Goal: Task Accomplishment & Management: Manage account settings

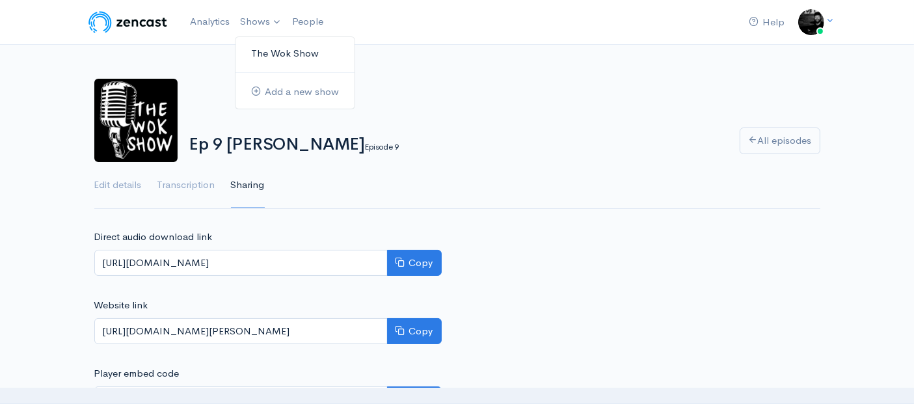
click at [264, 47] on link "The Wok Show" at bounding box center [295, 53] width 119 height 23
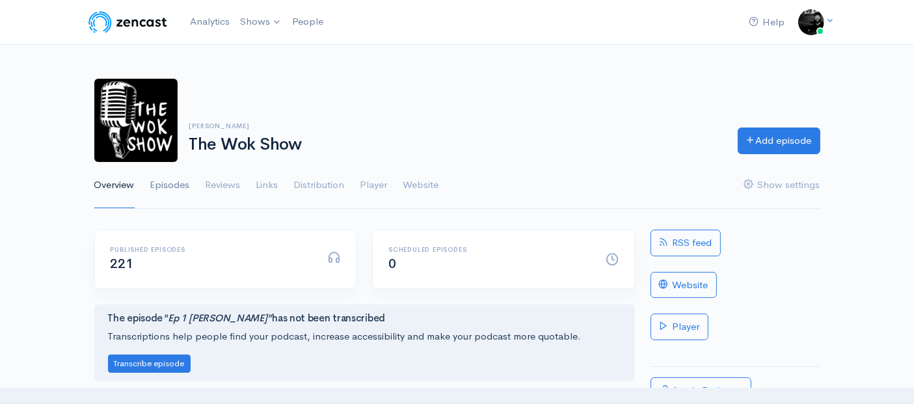
click at [186, 185] on link "Episodes" at bounding box center [170, 185] width 40 height 47
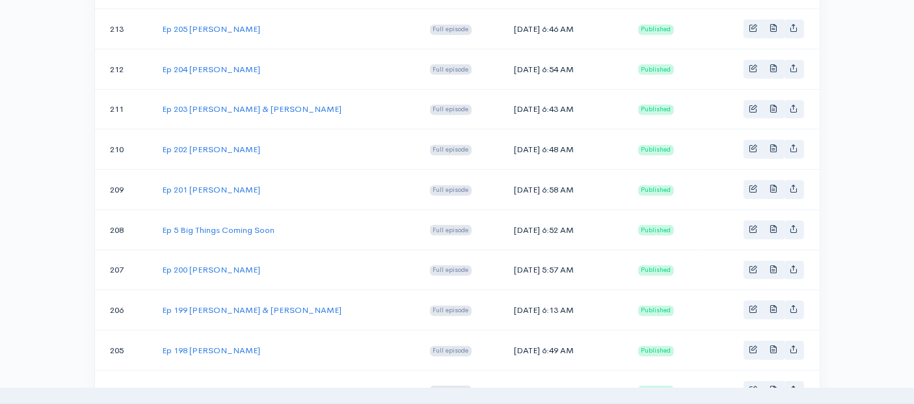
scroll to position [1126, 0]
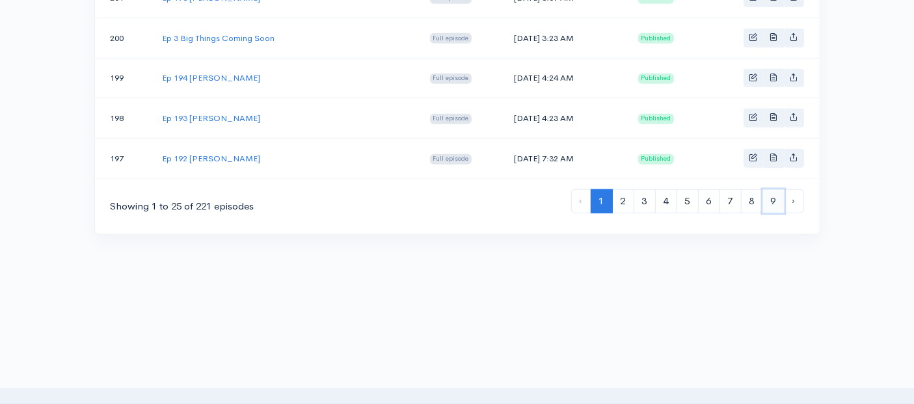
click at [778, 189] on link "9" at bounding box center [774, 201] width 22 height 24
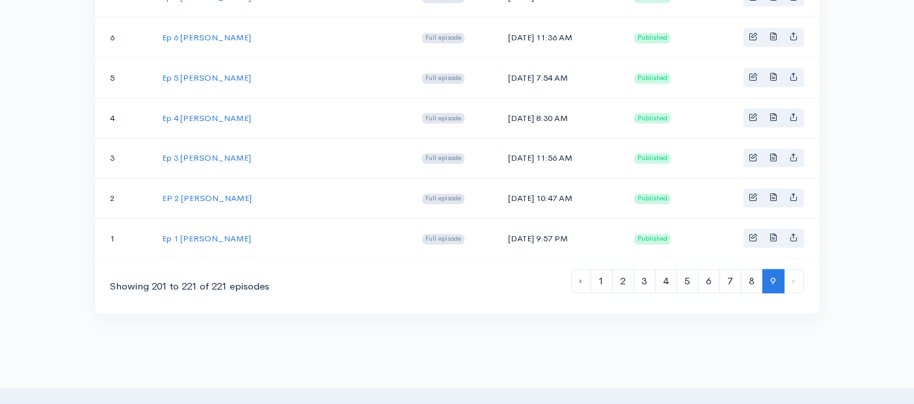
scroll to position [968, 0]
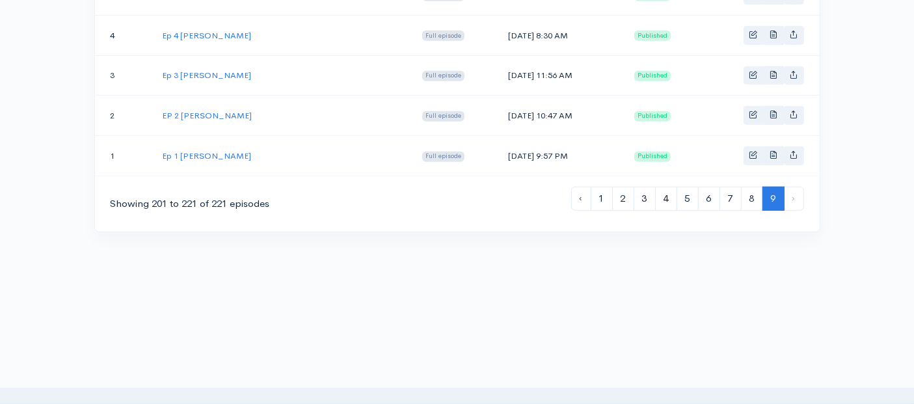
drag, startPoint x: 525, startPoint y: 141, endPoint x: 455, endPoint y: 139, distance: 69.7
click at [498, 139] on td "[DATE] 9:57 PM" at bounding box center [561, 156] width 126 height 40
copy td "[DATE]"
click at [206, 150] on link "Ep 1 [PERSON_NAME]" at bounding box center [206, 155] width 89 height 11
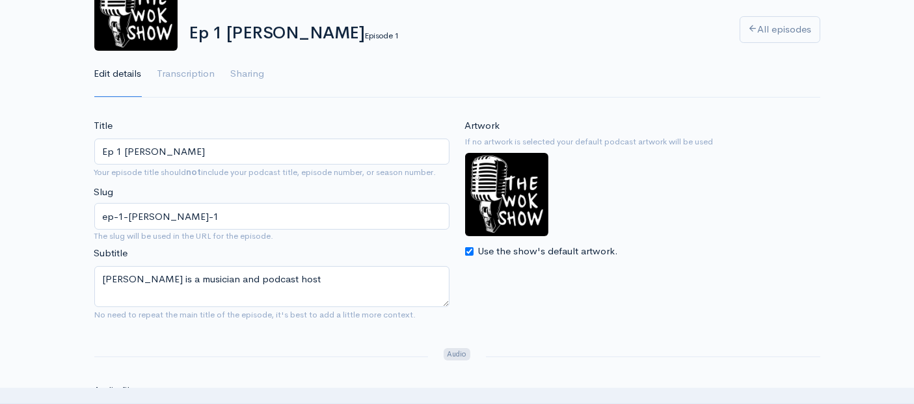
scroll to position [144, 0]
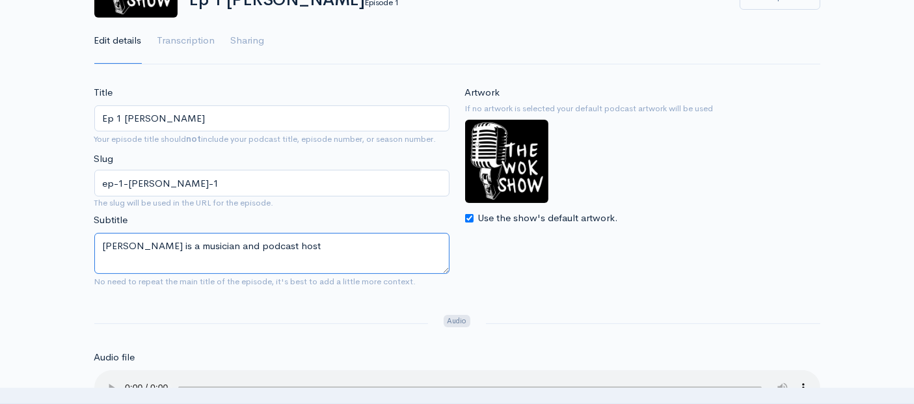
drag, startPoint x: 308, startPoint y: 245, endPoint x: 57, endPoint y: 222, distance: 252.2
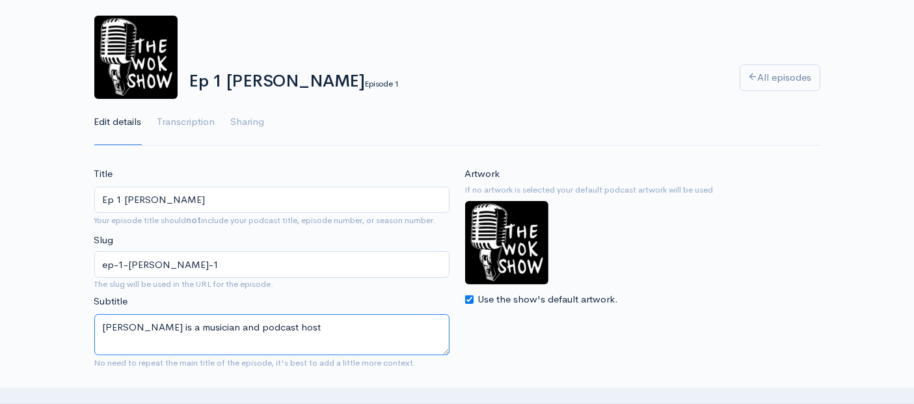
scroll to position [0, 0]
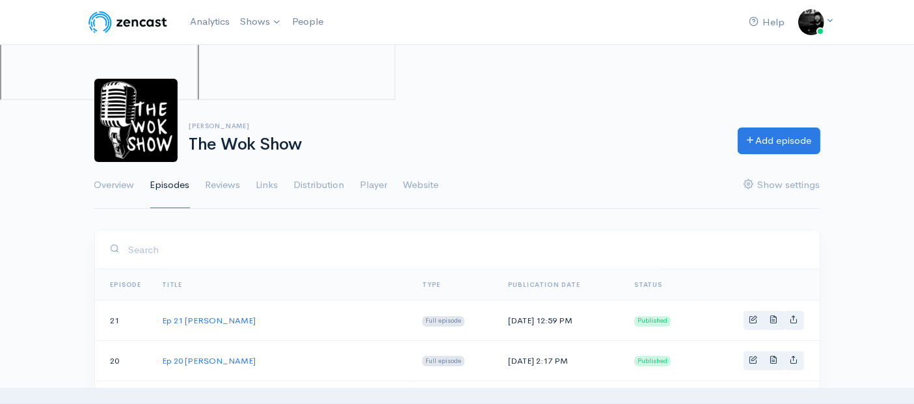
scroll to position [968, 0]
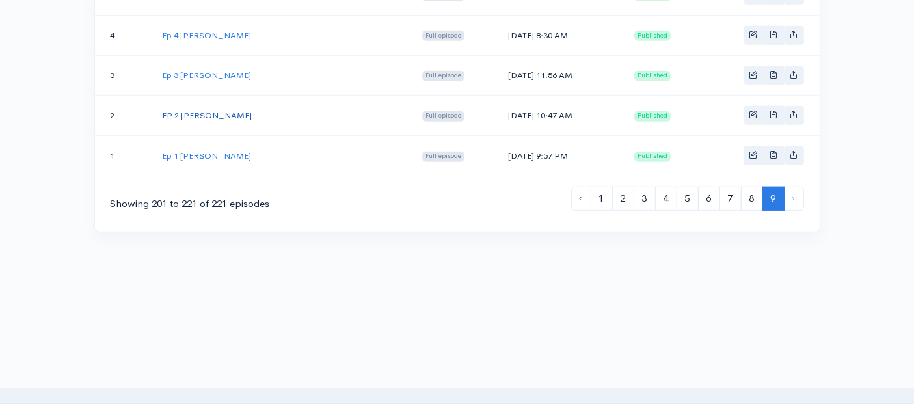
click at [171, 110] on link "EP 2 [PERSON_NAME]" at bounding box center [207, 115] width 90 height 11
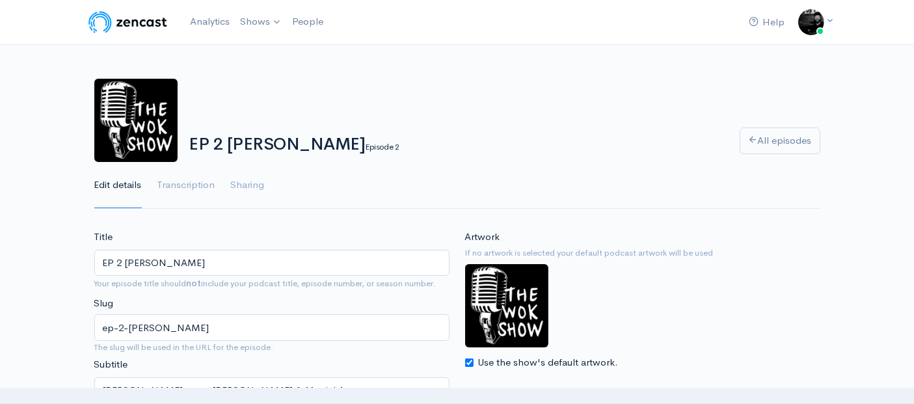
scroll to position [72, 0]
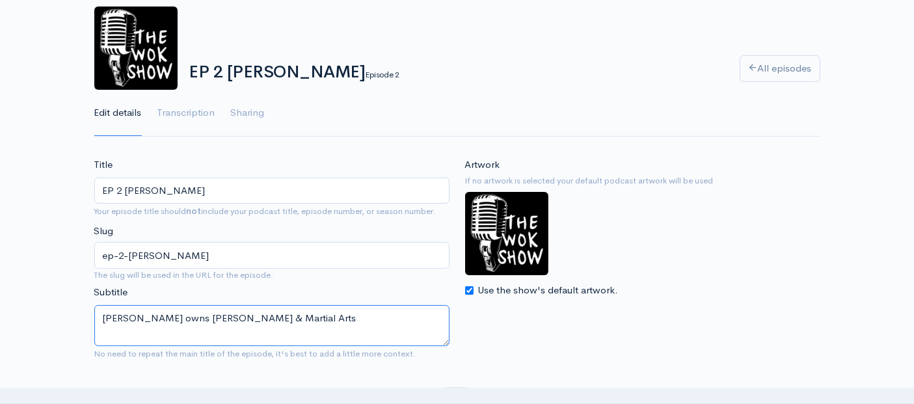
click at [318, 317] on textarea "[PERSON_NAME] owns [PERSON_NAME] & Martial Arts" at bounding box center [271, 325] width 355 height 41
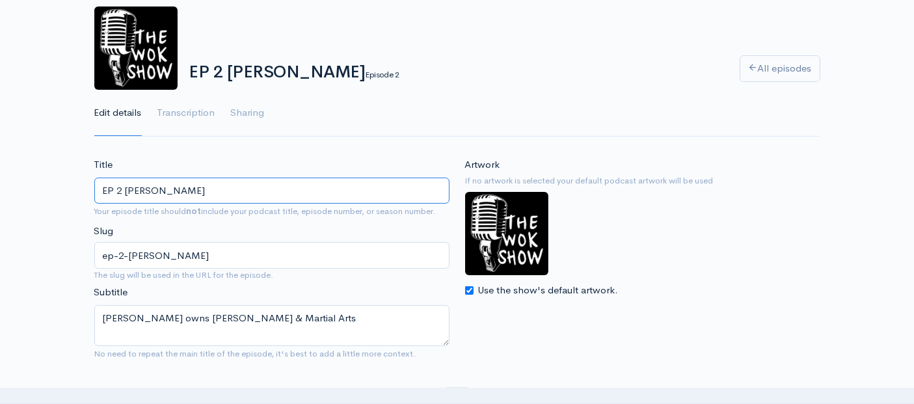
drag, startPoint x: 209, startPoint y: 188, endPoint x: 75, endPoint y: 185, distance: 134.1
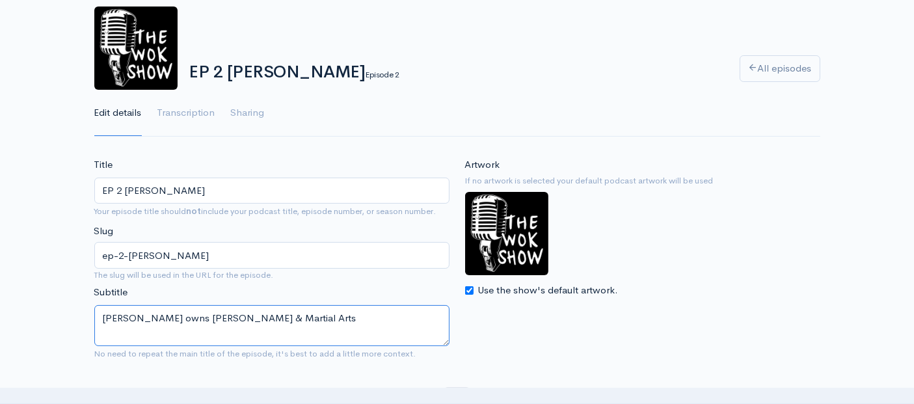
drag, startPoint x: 328, startPoint y: 319, endPoint x: 189, endPoint y: 319, distance: 138.6
click at [189, 319] on textarea "[PERSON_NAME] owns [PERSON_NAME] & Martial Arts" at bounding box center [271, 325] width 355 height 41
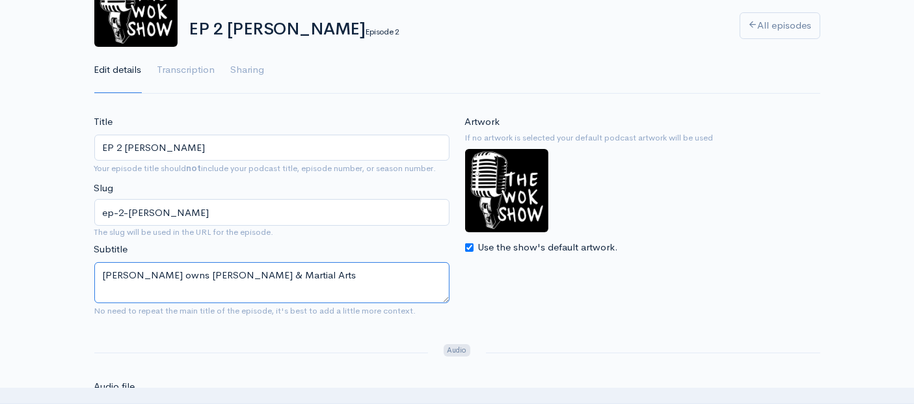
scroll to position [0, 0]
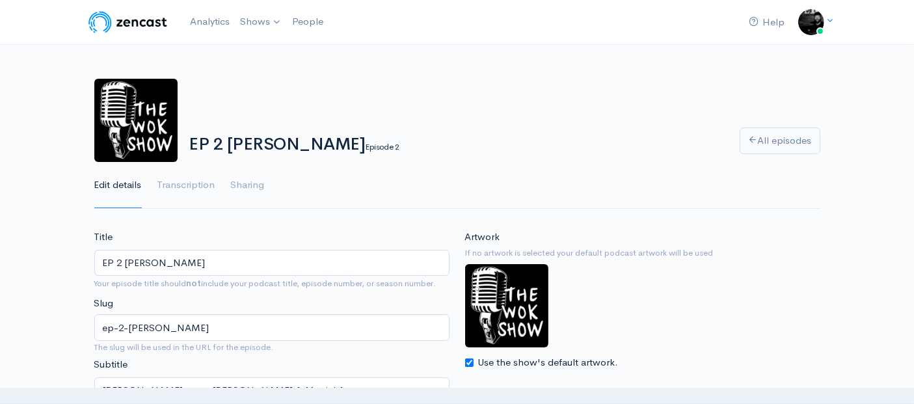
scroll to position [968, 0]
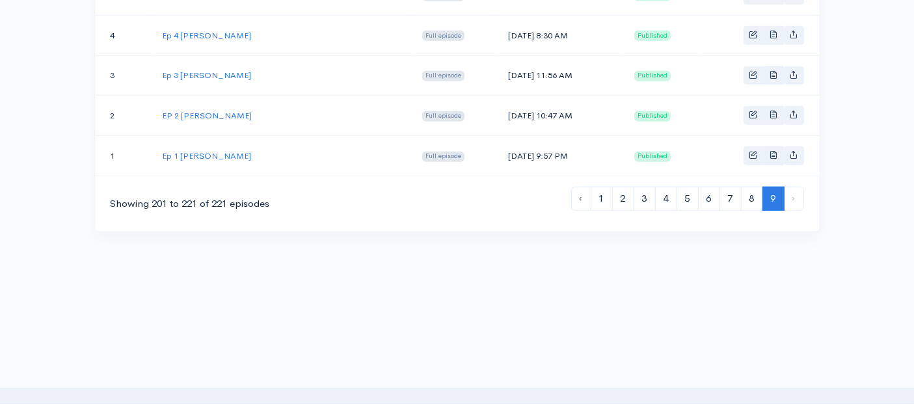
drag, startPoint x: 522, startPoint y: 102, endPoint x: 450, endPoint y: 102, distance: 71.6
click at [498, 102] on td "[DATE] 10:47 AM" at bounding box center [561, 116] width 126 height 40
copy td "[DATE]"
click at [193, 70] on link "Ep 3 [PERSON_NAME]" at bounding box center [206, 75] width 89 height 11
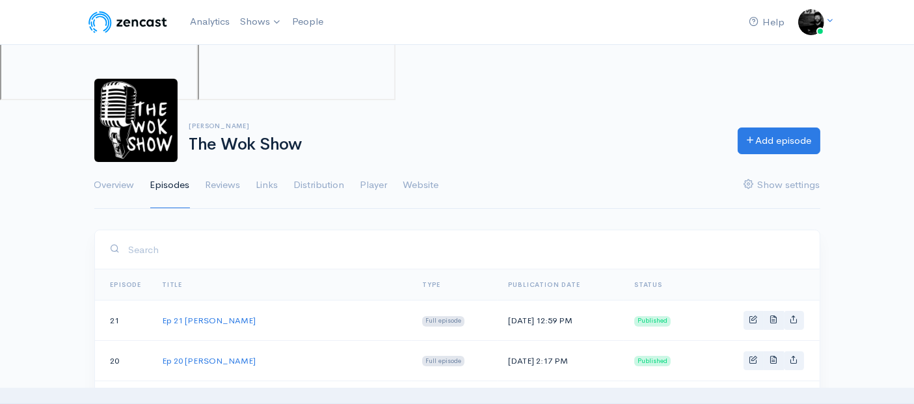
scroll to position [968, 0]
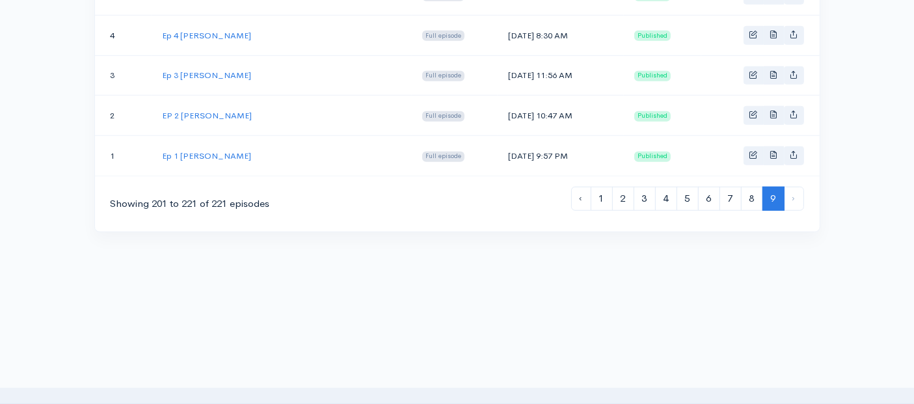
drag, startPoint x: 513, startPoint y: 62, endPoint x: 454, endPoint y: 62, distance: 59.9
click at [498, 62] on td "[DATE] 11:56 AM" at bounding box center [561, 75] width 126 height 40
copy td "[DATE]"
click at [194, 70] on link "Ep 3 [PERSON_NAME]" at bounding box center [206, 75] width 89 height 11
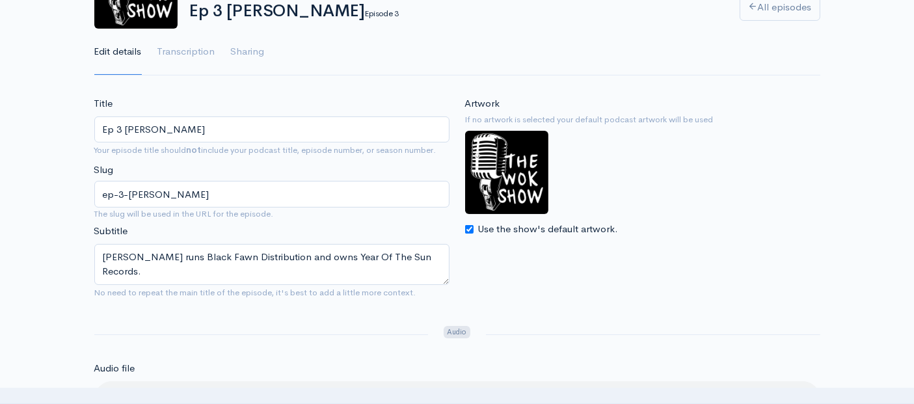
scroll to position [144, 0]
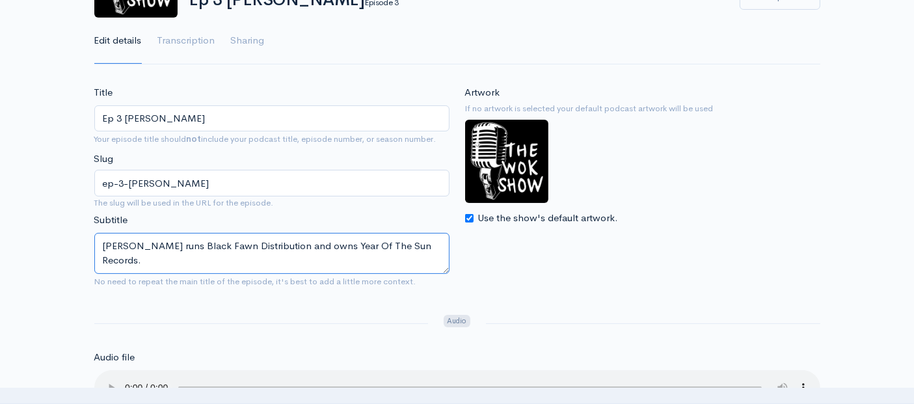
drag, startPoint x: 413, startPoint y: 245, endPoint x: 405, endPoint y: 246, distance: 7.2
click at [405, 246] on textarea "[PERSON_NAME] runs Black Fawn Distribution and owns Year Of The Sun Records." at bounding box center [271, 253] width 355 height 41
drag, startPoint x: 415, startPoint y: 245, endPoint x: 80, endPoint y: 246, distance: 334.5
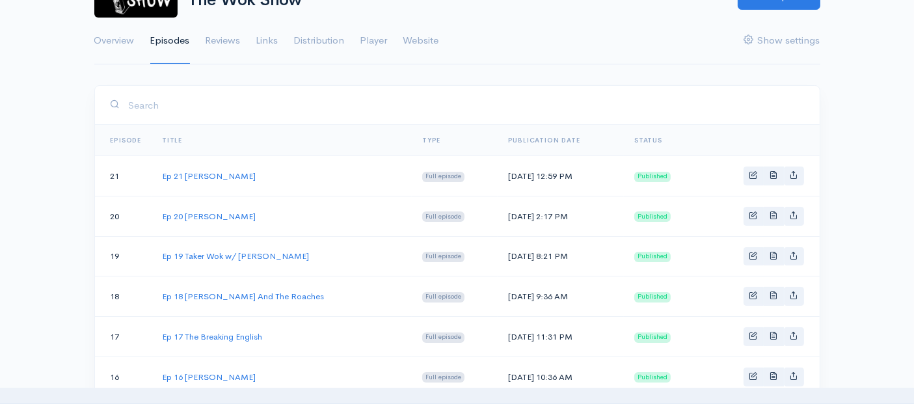
scroll to position [968, 0]
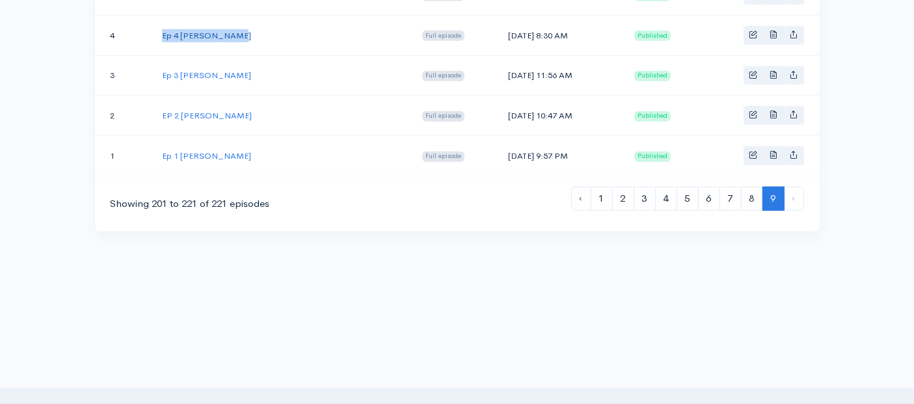
drag, startPoint x: 241, startPoint y: 25, endPoint x: 163, endPoint y: 24, distance: 78.1
click at [163, 24] on td "Ep 4 [PERSON_NAME]" at bounding box center [282, 35] width 260 height 40
copy link "Ep 4 [PERSON_NAME]"
click at [205, 30] on link "Ep 4 [PERSON_NAME]" at bounding box center [206, 35] width 89 height 11
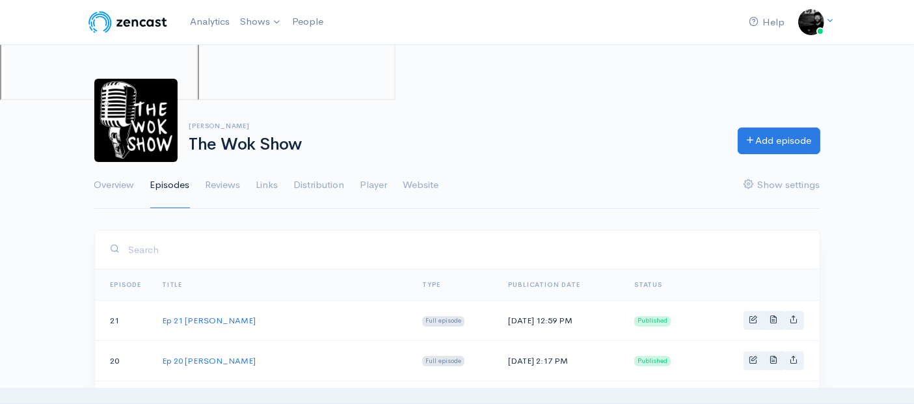
scroll to position [968, 0]
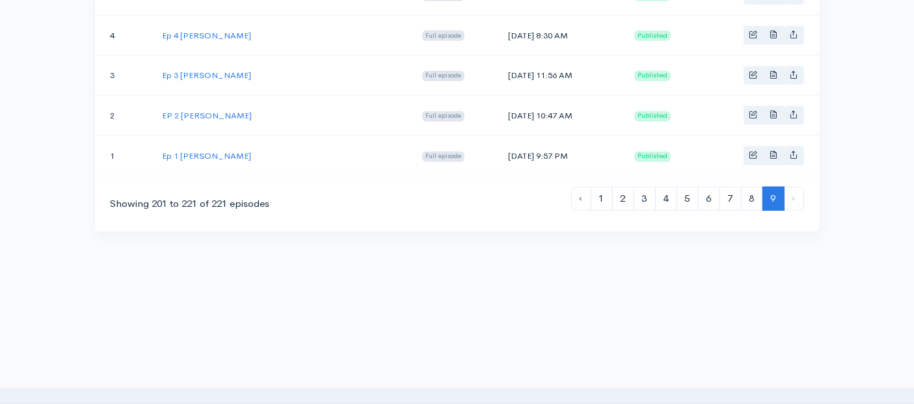
drag, startPoint x: 521, startPoint y: 24, endPoint x: 454, endPoint y: 24, distance: 67.0
click at [498, 24] on td "[DATE] 8:30 AM" at bounding box center [561, 35] width 126 height 40
copy td "[DATE]"
click at [209, 30] on link "Ep 4 [PERSON_NAME]" at bounding box center [206, 35] width 89 height 11
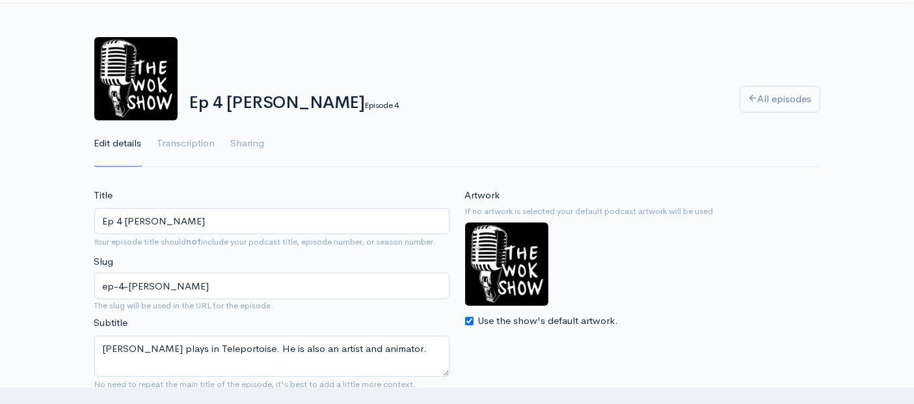
scroll to position [72, 0]
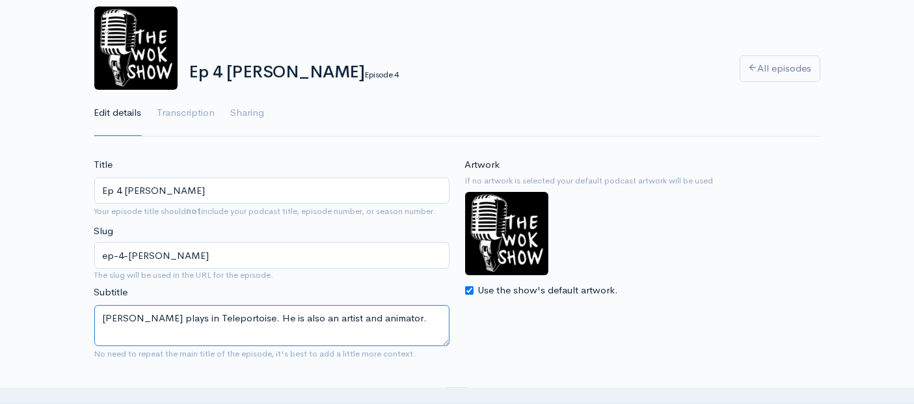
drag, startPoint x: 372, startPoint y: 317, endPoint x: 94, endPoint y: 307, distance: 278.7
click at [94, 307] on textarea "[PERSON_NAME] plays in Teleportoise. He is also an artist and animator." at bounding box center [271, 325] width 355 height 41
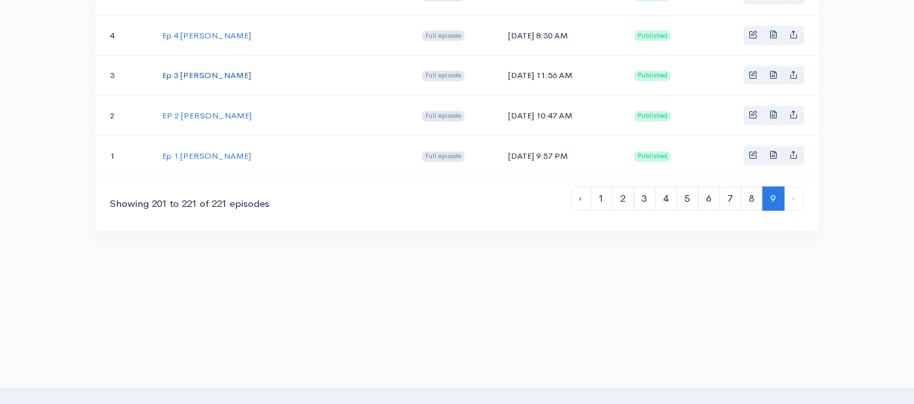
scroll to position [896, 0]
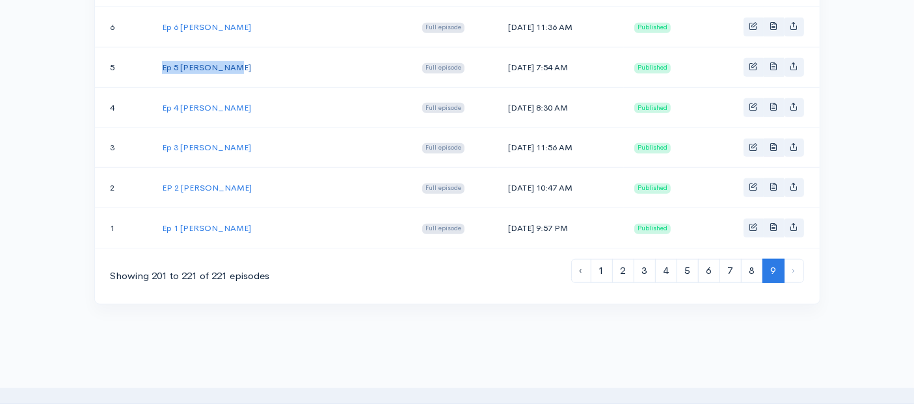
drag, startPoint x: 232, startPoint y: 59, endPoint x: 163, endPoint y: 59, distance: 69.0
click at [163, 59] on td "Ep 5 [PERSON_NAME]" at bounding box center [282, 68] width 260 height 40
copy link "Ep 5 [PERSON_NAME]"
drag, startPoint x: 513, startPoint y: 56, endPoint x: 453, endPoint y: 62, distance: 60.2
click at [498, 62] on td "[DATE] 7:54 AM" at bounding box center [561, 68] width 126 height 40
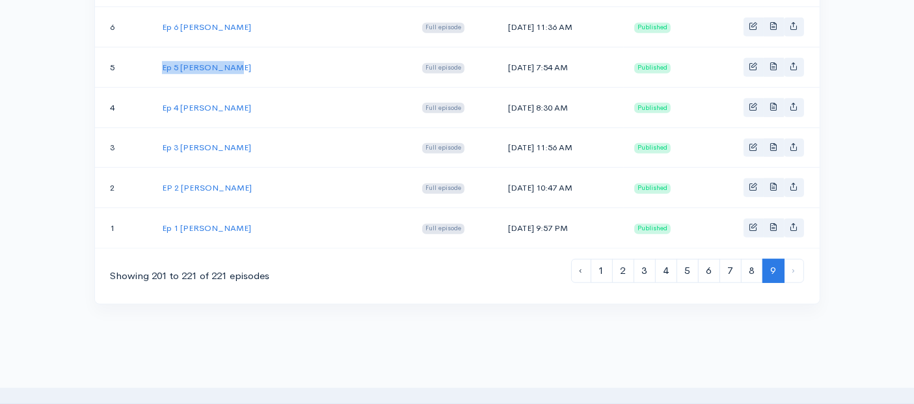
copy td "[DATE]"
click at [191, 62] on link "Ep 5 [PERSON_NAME]" at bounding box center [206, 67] width 89 height 11
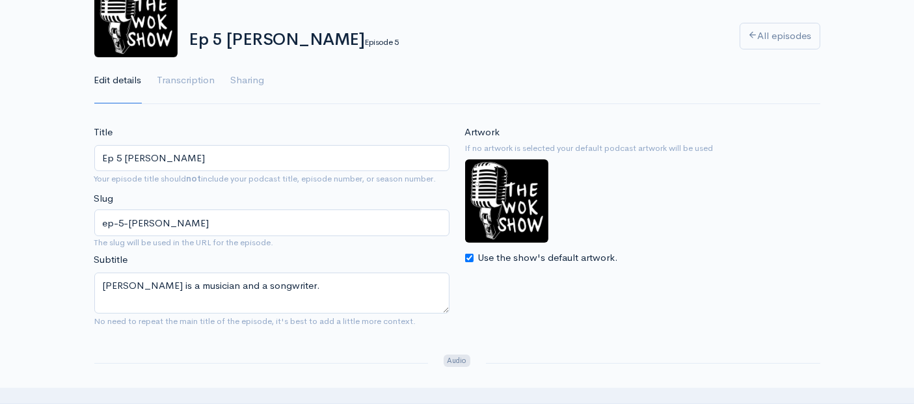
scroll to position [144, 0]
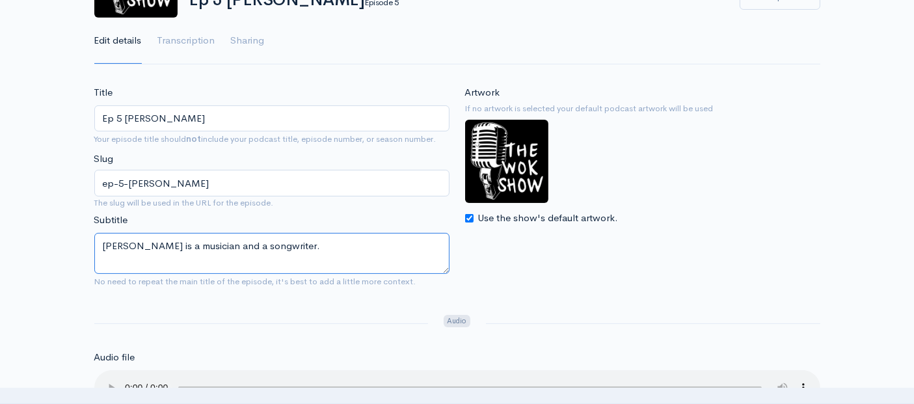
drag, startPoint x: 269, startPoint y: 248, endPoint x: 98, endPoint y: 238, distance: 172.1
click at [98, 238] on textarea "[PERSON_NAME] is a musician and a songwriter." at bounding box center [271, 253] width 355 height 41
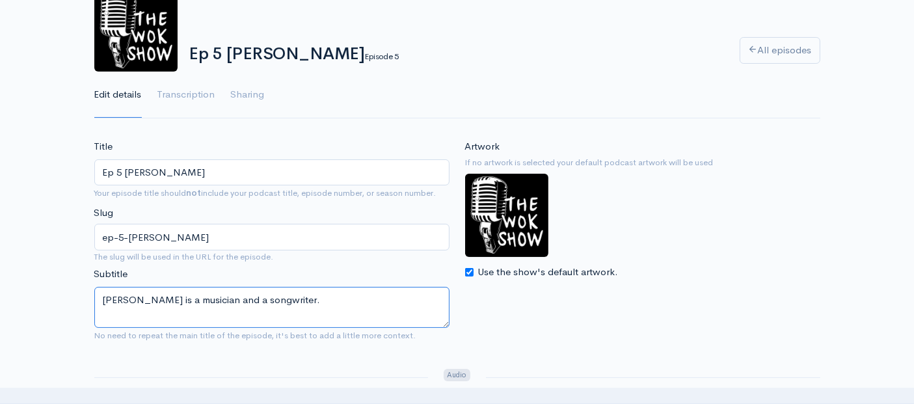
scroll to position [0, 0]
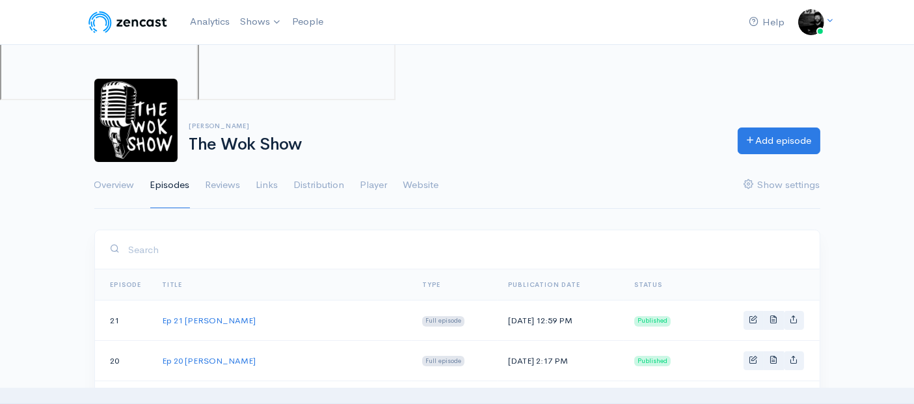
scroll to position [896, 0]
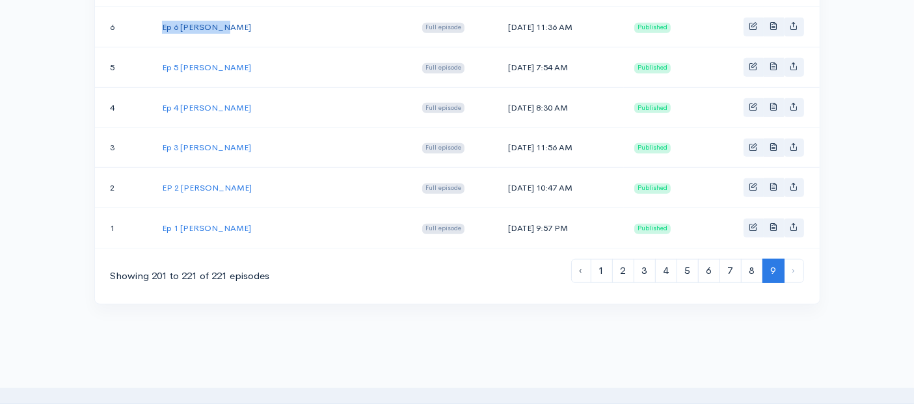
drag, startPoint x: 228, startPoint y: 18, endPoint x: 163, endPoint y: 18, distance: 64.4
click at [163, 18] on td "Ep 6 [PERSON_NAME]" at bounding box center [282, 27] width 260 height 40
copy link "Ep 6 [PERSON_NAME]"
drag, startPoint x: 517, startPoint y: 16, endPoint x: 453, endPoint y: 16, distance: 64.4
click at [498, 16] on td "[DATE] 11:36 AM" at bounding box center [561, 27] width 126 height 40
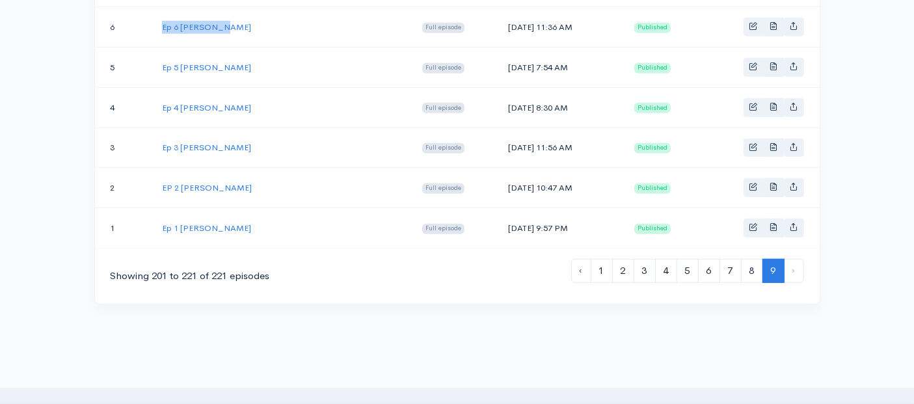
copy td "[DATE]"
click at [198, 21] on link "Ep 6 [PERSON_NAME]" at bounding box center [206, 26] width 89 height 11
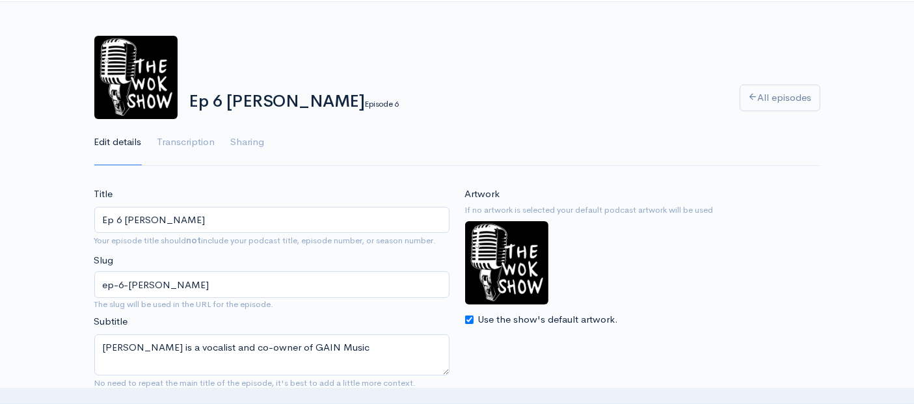
scroll to position [72, 0]
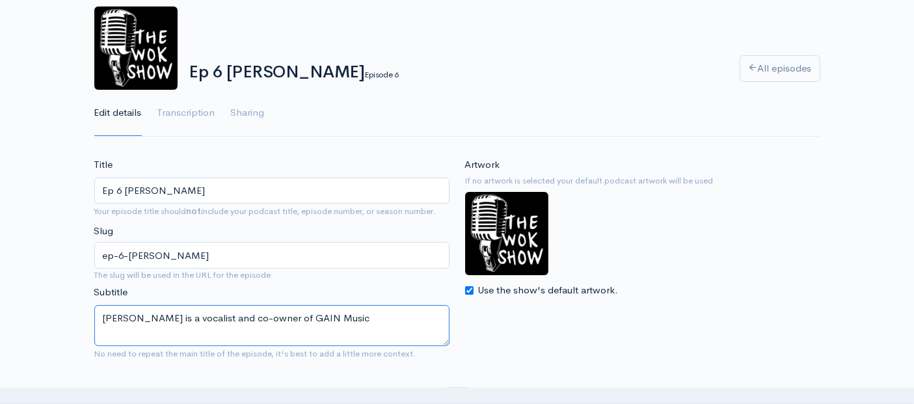
drag, startPoint x: 309, startPoint y: 319, endPoint x: 83, endPoint y: 307, distance: 226.1
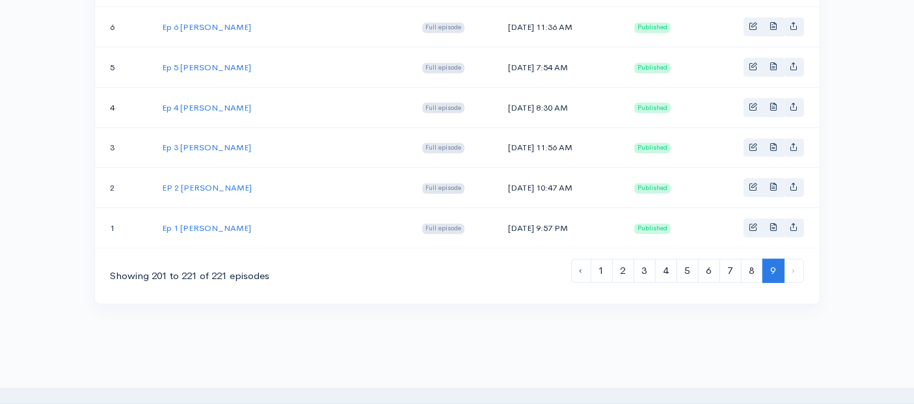
scroll to position [823, 0]
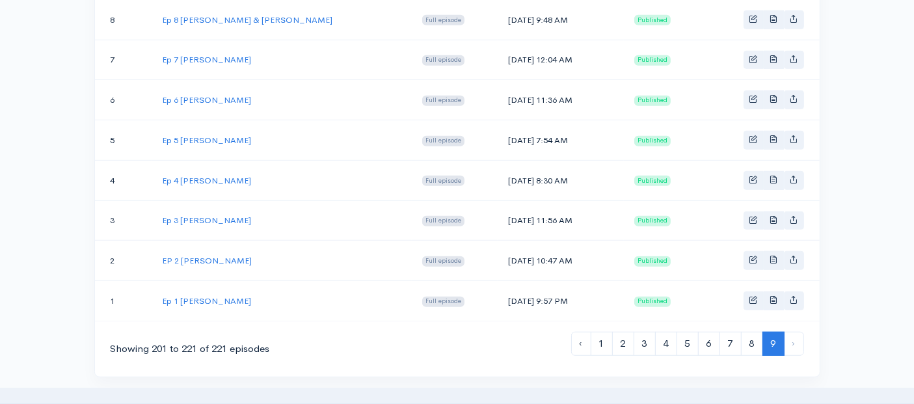
drag, startPoint x: 513, startPoint y: 49, endPoint x: 453, endPoint y: 49, distance: 60.5
click at [498, 49] on td "[DATE] 12:04 AM" at bounding box center [561, 60] width 126 height 40
copy td "[DATE]"
click at [215, 54] on link "Ep 7 [PERSON_NAME]" at bounding box center [206, 59] width 89 height 11
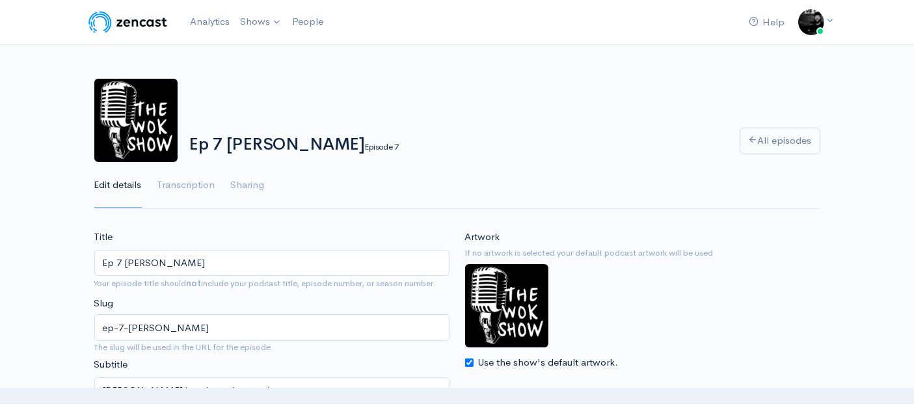
scroll to position [72, 0]
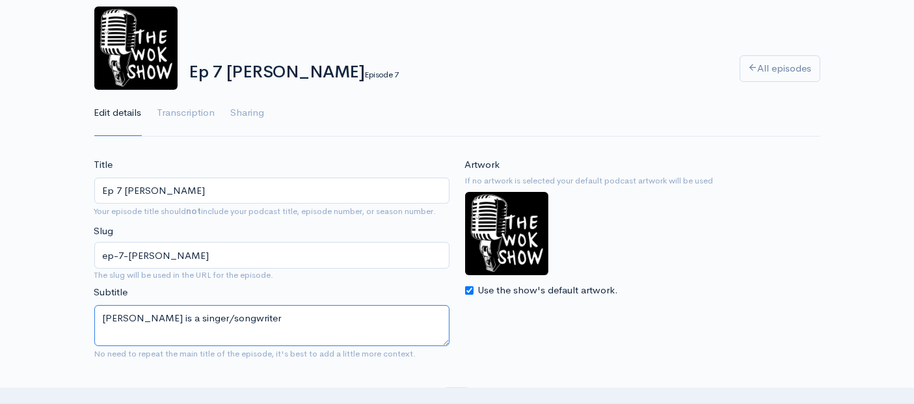
drag, startPoint x: 254, startPoint y: 318, endPoint x: 101, endPoint y: 315, distance: 153.6
click at [101, 315] on textarea "[PERSON_NAME] is a singer/songwriter" at bounding box center [271, 325] width 355 height 41
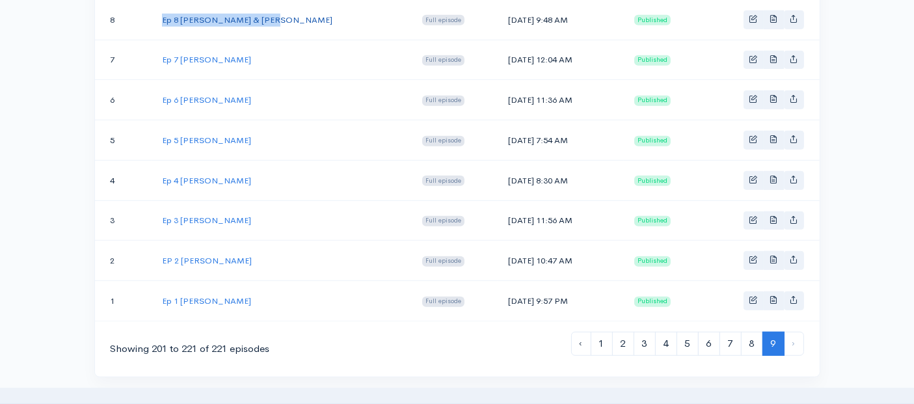
drag, startPoint x: 270, startPoint y: 8, endPoint x: 163, endPoint y: 14, distance: 106.8
click at [163, 14] on td "Ep 8 [PERSON_NAME] & [PERSON_NAME]" at bounding box center [282, 19] width 260 height 40
drag, startPoint x: 515, startPoint y: 11, endPoint x: 449, endPoint y: 12, distance: 65.7
click at [498, 12] on td "[DATE] 9:48 AM" at bounding box center [561, 19] width 126 height 40
click at [190, 15] on link "Ep 8 [PERSON_NAME] & [PERSON_NAME]" at bounding box center [247, 19] width 170 height 11
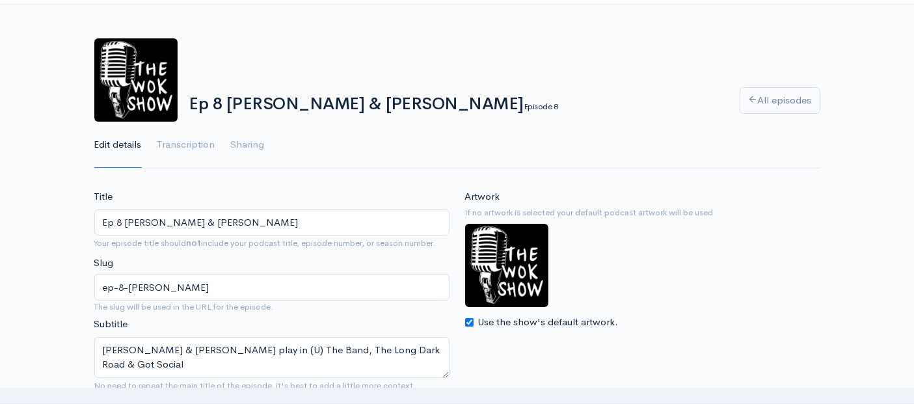
scroll to position [72, 0]
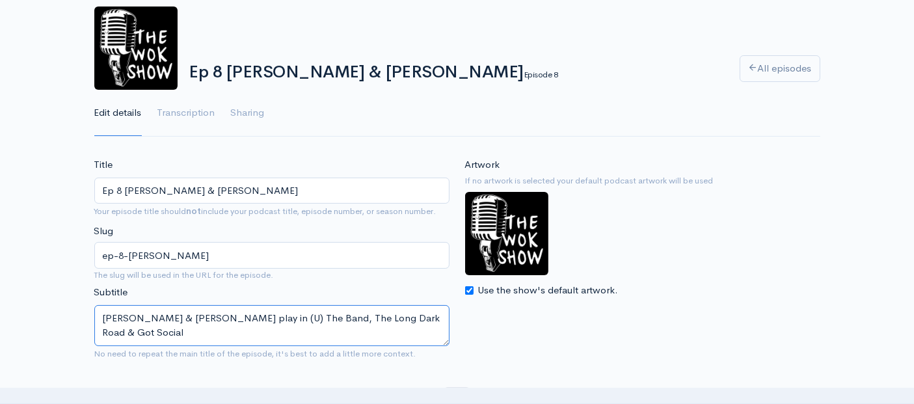
drag, startPoint x: 420, startPoint y: 316, endPoint x: 89, endPoint y: 315, distance: 331.9
click at [89, 315] on div "Title Ep 8 [PERSON_NAME] & [PERSON_NAME] Your episode title should not include …" at bounding box center [272, 261] width 371 height 208
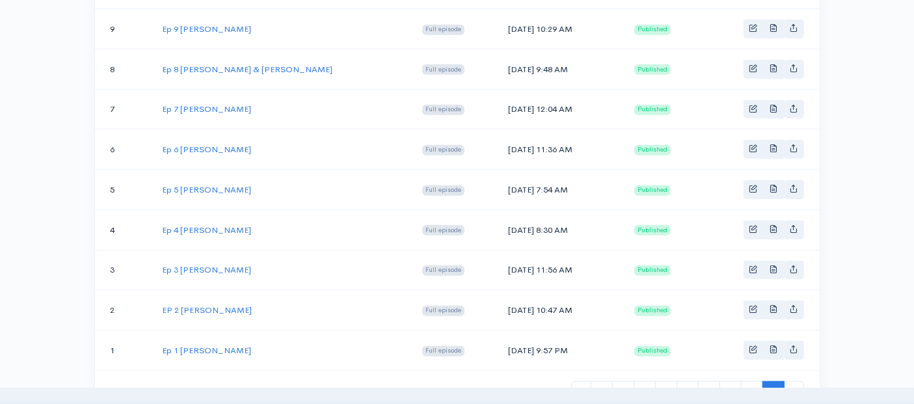
scroll to position [751, 0]
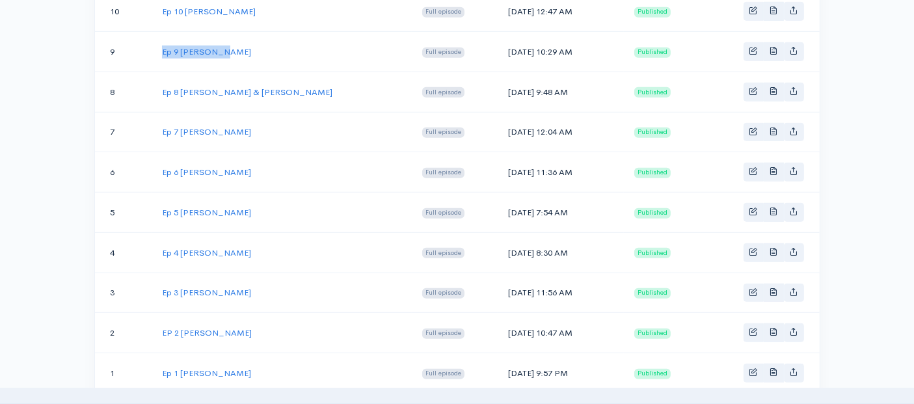
drag, startPoint x: 219, startPoint y: 44, endPoint x: 159, endPoint y: 42, distance: 59.9
click at [159, 42] on td "Ep 9 [PERSON_NAME]" at bounding box center [282, 52] width 260 height 40
drag, startPoint x: 518, startPoint y: 45, endPoint x: 452, endPoint y: 46, distance: 65.7
click at [498, 46] on td "[DATE] 10:29 AM" at bounding box center [561, 52] width 126 height 40
click at [204, 46] on link "Ep 9 [PERSON_NAME]" at bounding box center [206, 51] width 89 height 11
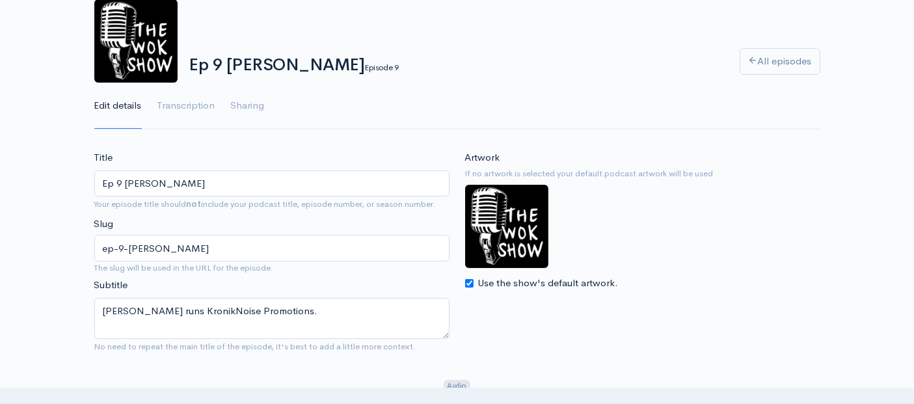
scroll to position [144, 0]
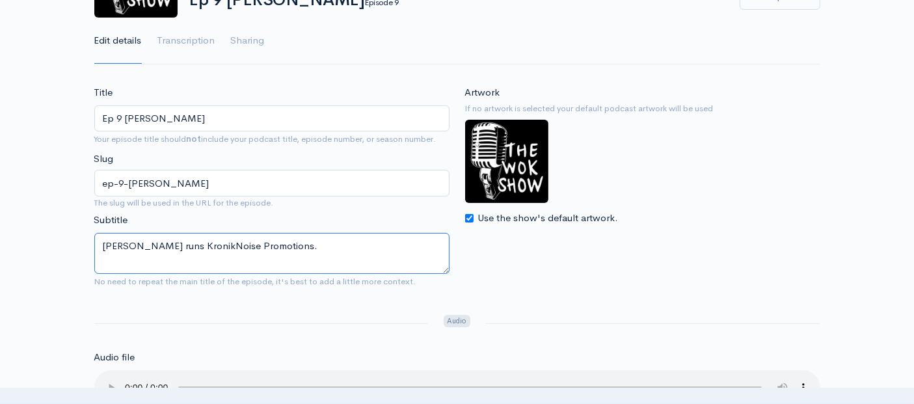
drag, startPoint x: 249, startPoint y: 246, endPoint x: 20, endPoint y: 236, distance: 229.3
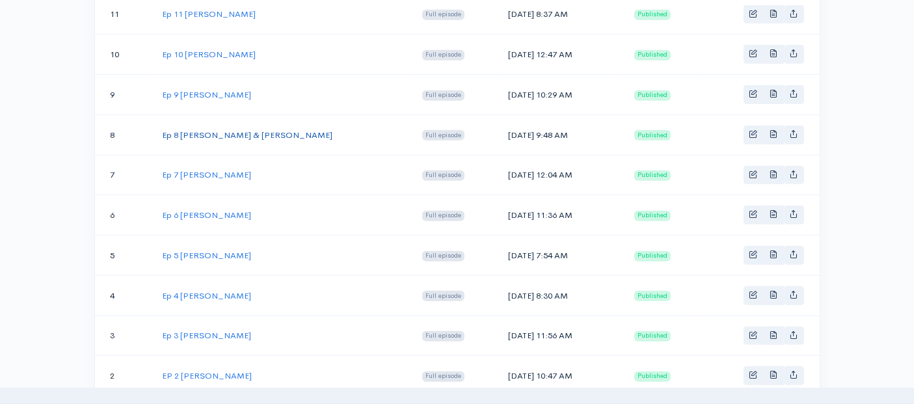
scroll to position [679, 0]
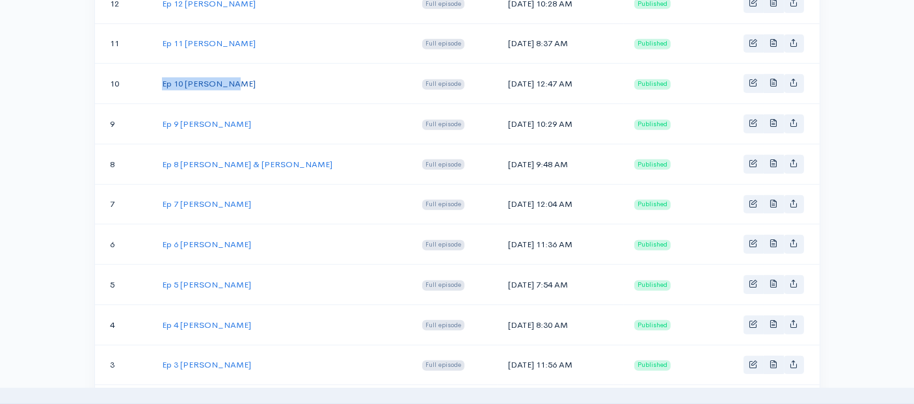
drag, startPoint x: 223, startPoint y: 73, endPoint x: 163, endPoint y: 79, distance: 60.2
click at [163, 79] on td "Ep 10 [PERSON_NAME]" at bounding box center [282, 84] width 260 height 40
drag, startPoint x: 520, startPoint y: 75, endPoint x: 451, endPoint y: 78, distance: 69.0
click at [498, 78] on td "[DATE] 12:47 AM" at bounding box center [561, 84] width 126 height 40
click at [210, 78] on link "Ep 10 [PERSON_NAME]" at bounding box center [209, 83] width 94 height 11
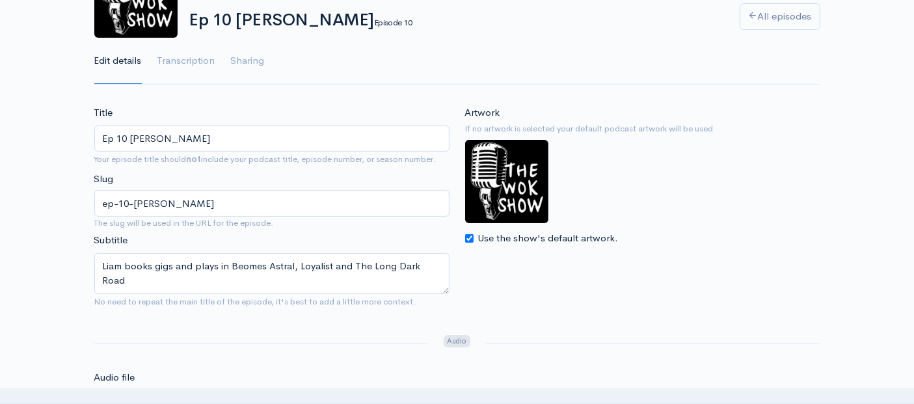
scroll to position [144, 0]
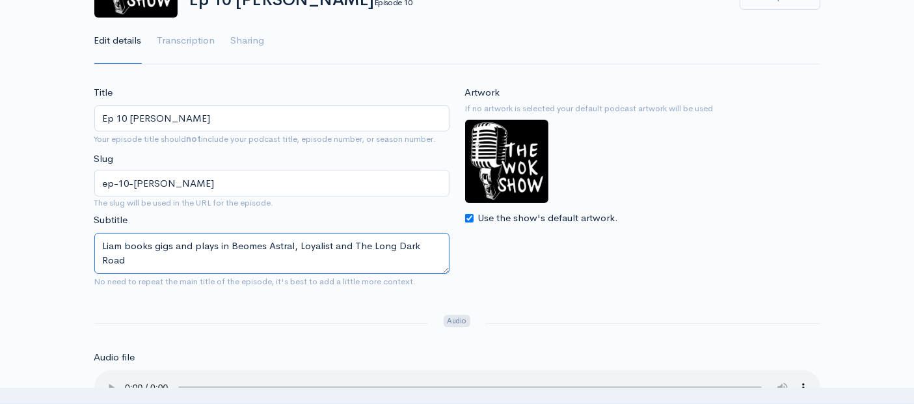
drag, startPoint x: 444, startPoint y: 242, endPoint x: 77, endPoint y: 229, distance: 366.6
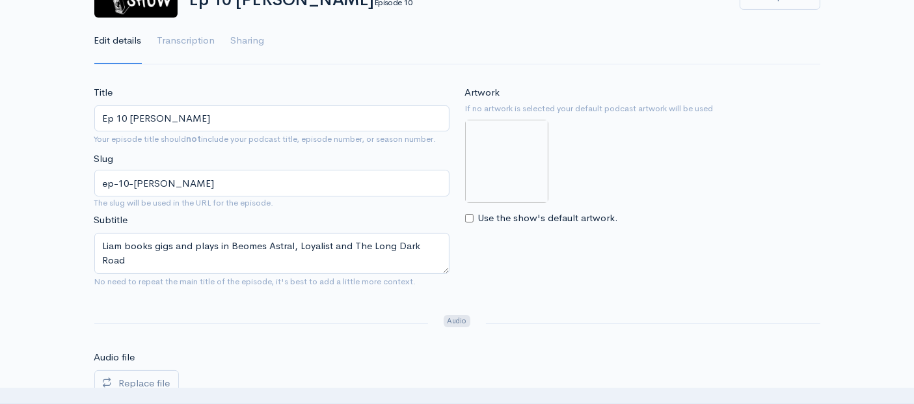
scroll to position [679, 0]
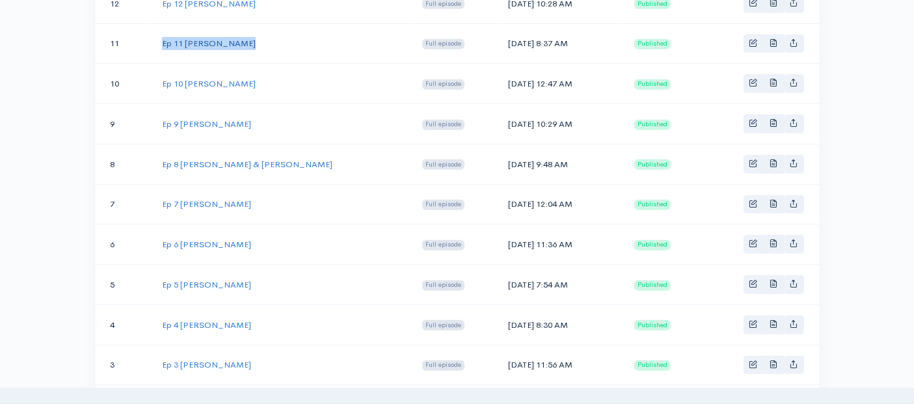
drag, startPoint x: 245, startPoint y: 37, endPoint x: 161, endPoint y: 36, distance: 84.0
click at [161, 36] on td "Ep 11 [PERSON_NAME]" at bounding box center [282, 43] width 260 height 40
drag, startPoint x: 519, startPoint y: 35, endPoint x: 450, endPoint y: 40, distance: 69.1
click at [498, 40] on td "[DATE] 8:37 AM" at bounding box center [561, 43] width 126 height 40
click at [202, 38] on link "Ep 11 [PERSON_NAME]" at bounding box center [209, 43] width 94 height 11
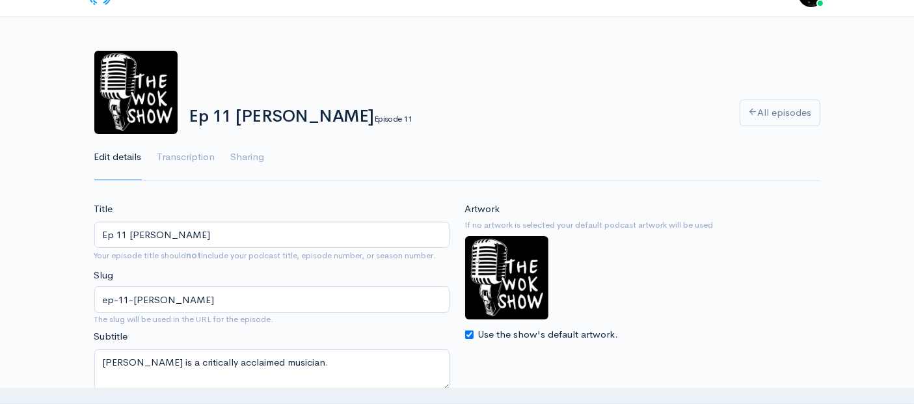
scroll to position [72, 0]
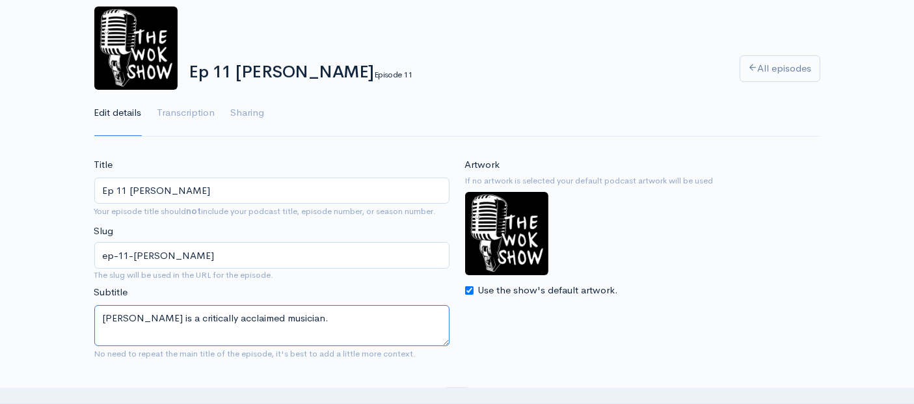
drag, startPoint x: 266, startPoint y: 318, endPoint x: 63, endPoint y: 317, distance: 203.0
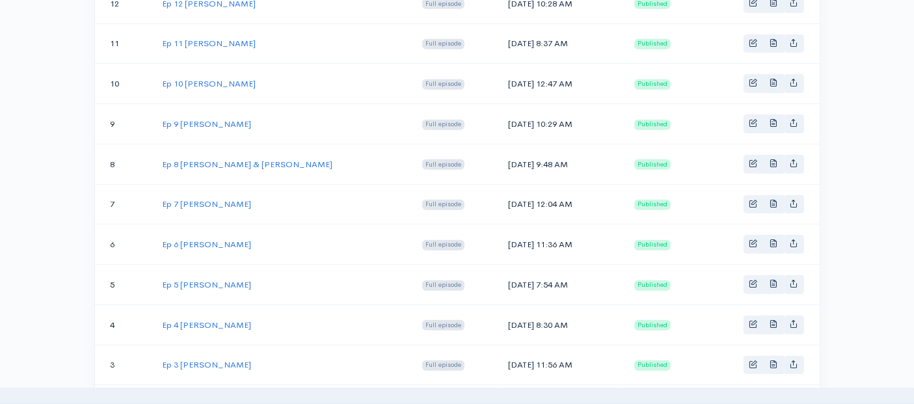
scroll to position [606, 0]
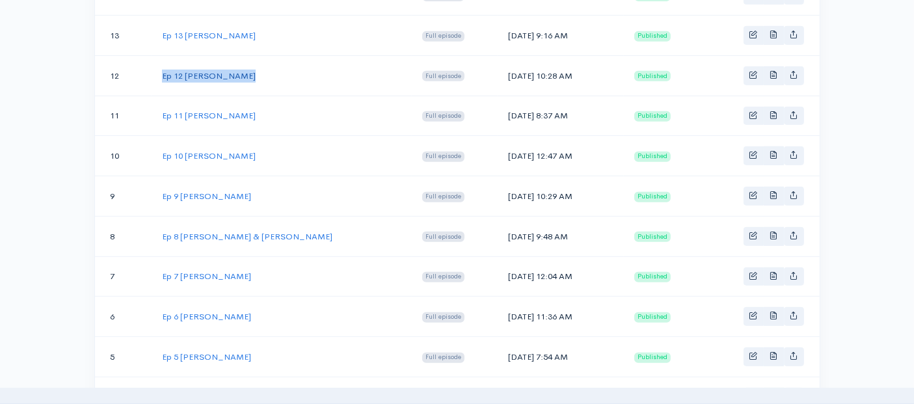
drag, startPoint x: 239, startPoint y: 67, endPoint x: 163, endPoint y: 67, distance: 76.1
click at [163, 67] on td "Ep 12 [PERSON_NAME]" at bounding box center [282, 75] width 260 height 40
drag, startPoint x: 513, startPoint y: 68, endPoint x: 454, endPoint y: 69, distance: 59.2
click at [498, 69] on td "[DATE] 10:28 AM" at bounding box center [561, 75] width 126 height 40
click at [202, 70] on link "Ep 12 [PERSON_NAME]" at bounding box center [209, 75] width 94 height 11
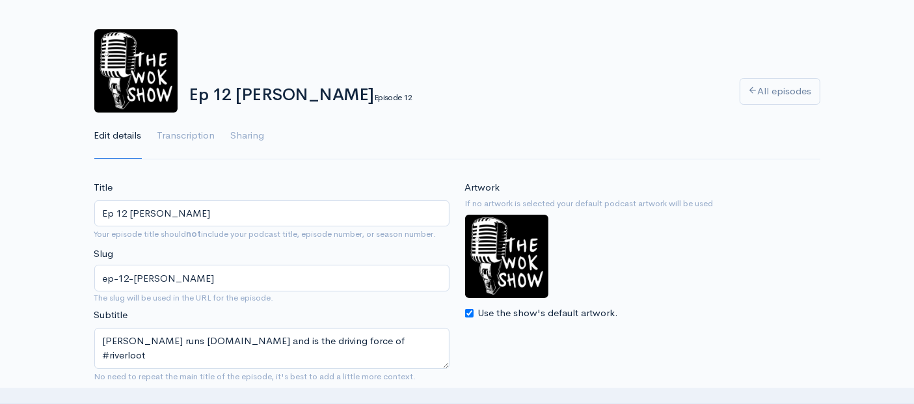
scroll to position [72, 0]
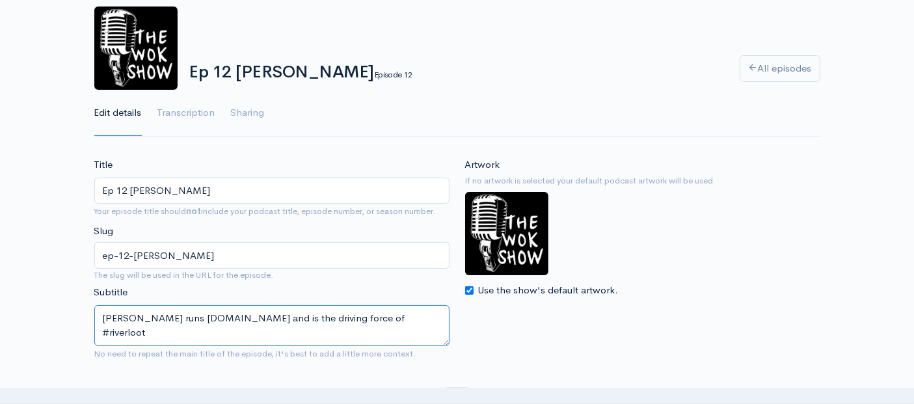
drag, startPoint x: 374, startPoint y: 320, endPoint x: 87, endPoint y: 316, distance: 286.3
click at [88, 316] on div "Title Ep 12 [PERSON_NAME] Your episode title should not include your podcast ti…" at bounding box center [272, 261] width 371 height 208
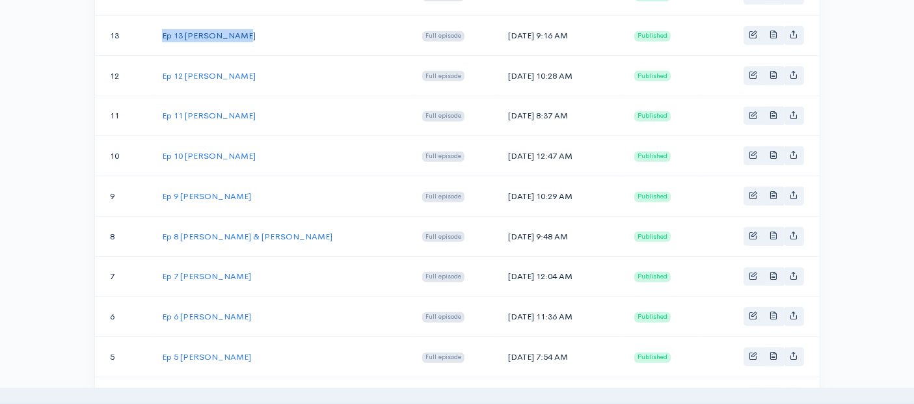
drag, startPoint x: 239, startPoint y: 31, endPoint x: 162, endPoint y: 29, distance: 77.5
click at [162, 29] on td "Ep 13 [PERSON_NAME]" at bounding box center [282, 36] width 260 height 40
drag, startPoint x: 515, startPoint y: 29, endPoint x: 452, endPoint y: 31, distance: 63.2
click at [498, 31] on td "[DATE] 9:16 AM" at bounding box center [561, 36] width 126 height 40
click at [204, 34] on link "Ep 13 [PERSON_NAME]" at bounding box center [209, 35] width 94 height 11
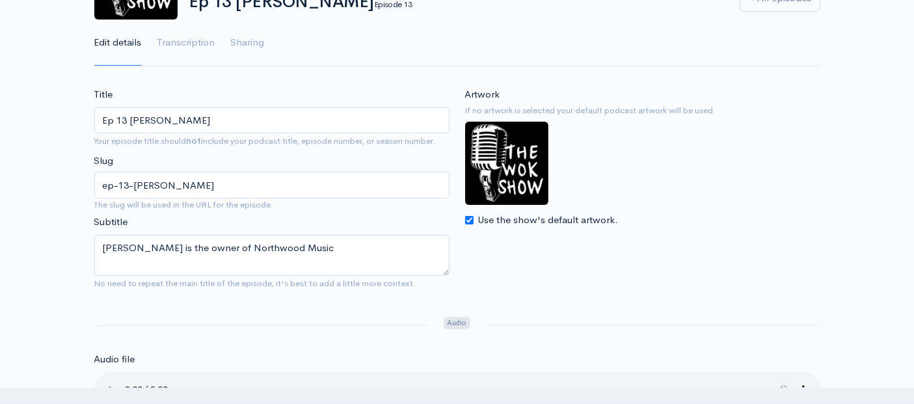
scroll to position [144, 0]
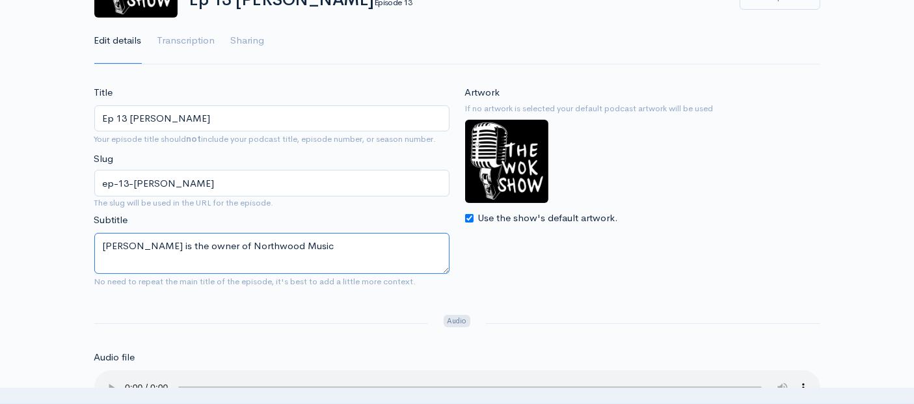
drag, startPoint x: 276, startPoint y: 246, endPoint x: 97, endPoint y: 239, distance: 179.1
click at [97, 239] on textarea "[PERSON_NAME] is the owner of Northwood Music" at bounding box center [271, 253] width 355 height 41
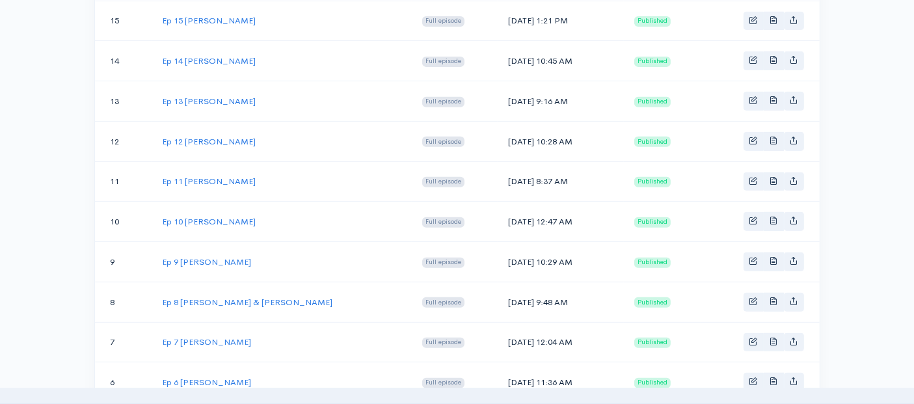
scroll to position [534, 0]
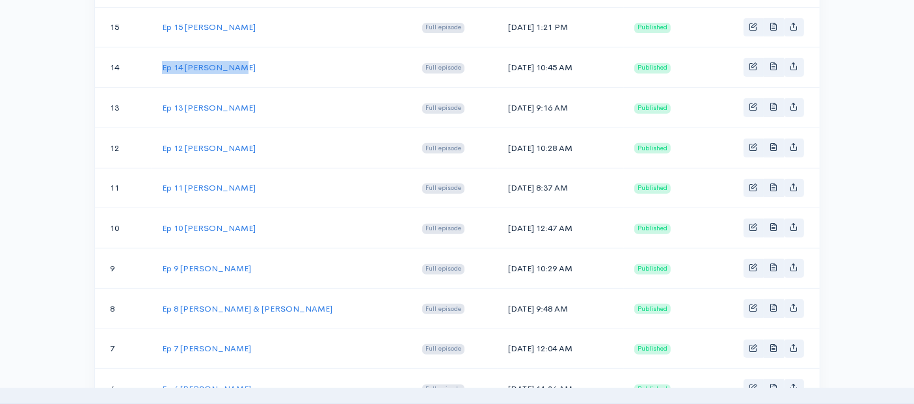
drag, startPoint x: 239, startPoint y: 62, endPoint x: 161, endPoint y: 65, distance: 78.2
click at [161, 65] on td "Ep 14 [PERSON_NAME]" at bounding box center [282, 68] width 260 height 40
drag, startPoint x: 509, startPoint y: 63, endPoint x: 454, endPoint y: 63, distance: 55.3
click at [498, 63] on td "[DATE] 10:45 AM" at bounding box center [561, 68] width 126 height 40
click at [222, 64] on link "Ep 14 [PERSON_NAME]" at bounding box center [209, 67] width 94 height 11
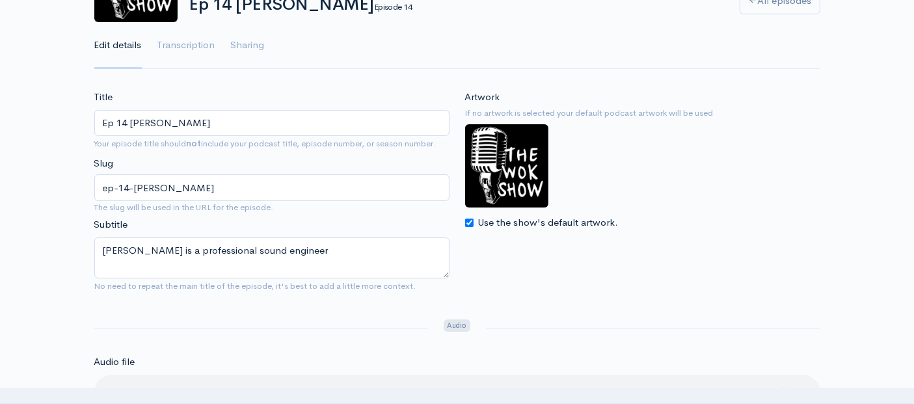
scroll to position [144, 0]
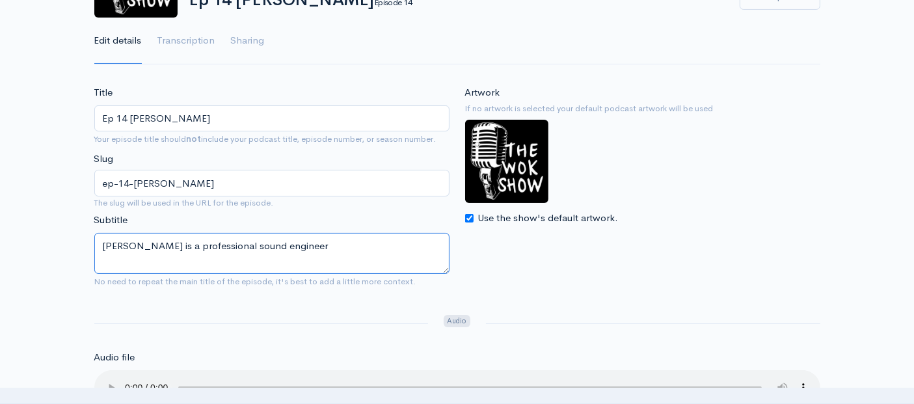
drag, startPoint x: 281, startPoint y: 246, endPoint x: 70, endPoint y: 233, distance: 211.2
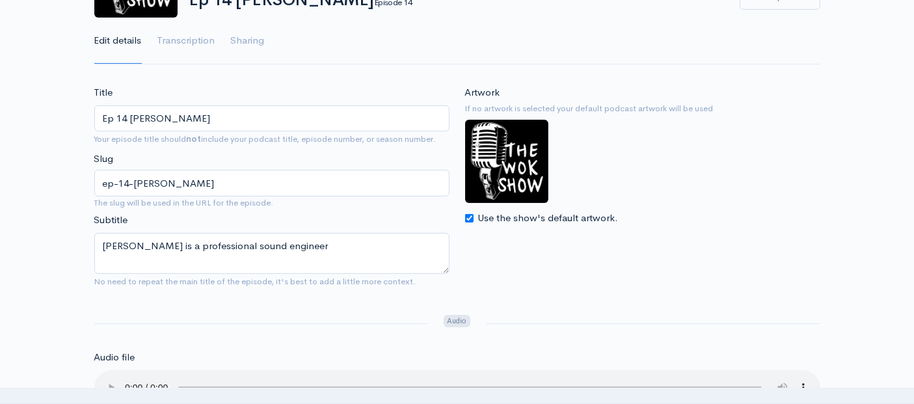
scroll to position [534, 0]
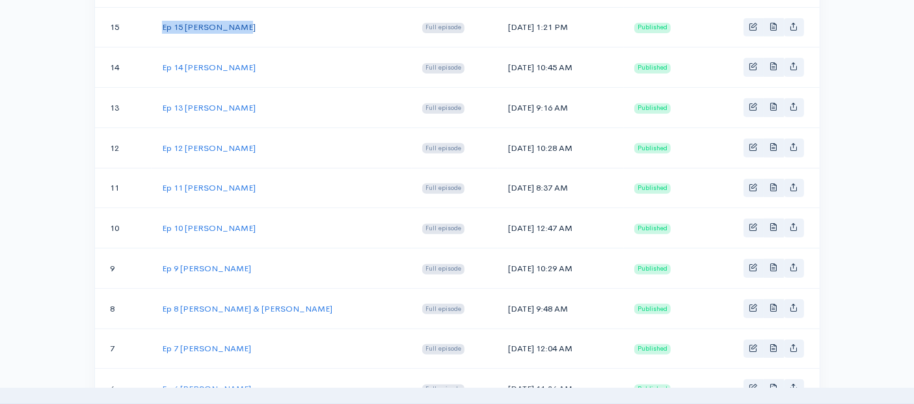
drag, startPoint x: 239, startPoint y: 23, endPoint x: 163, endPoint y: 23, distance: 76.8
click at [163, 23] on td "Ep 15 [PERSON_NAME]" at bounding box center [282, 27] width 260 height 40
drag, startPoint x: 521, startPoint y: 23, endPoint x: 502, endPoint y: 25, distance: 18.9
click at [502, 25] on td "[DATE] 1:21 PM" at bounding box center [561, 27] width 126 height 40
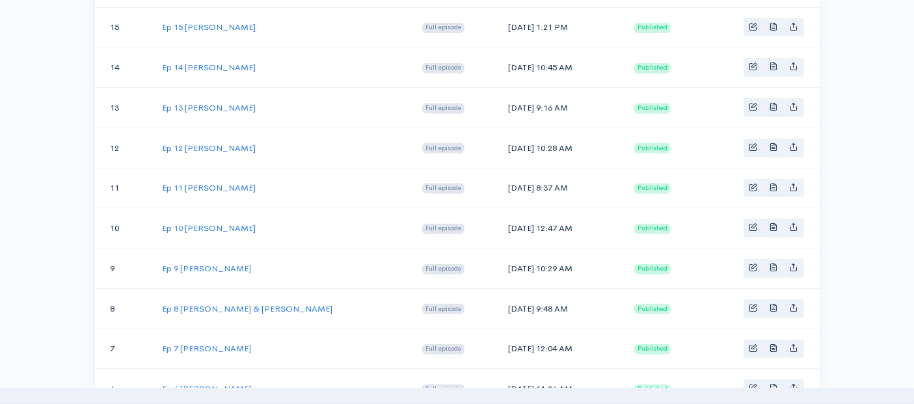
drag, startPoint x: 519, startPoint y: 22, endPoint x: 454, endPoint y: 20, distance: 65.1
click at [498, 20] on td "[DATE] 1:21 PM" at bounding box center [561, 27] width 126 height 40
click at [198, 26] on link "Ep 15 [PERSON_NAME]" at bounding box center [209, 26] width 94 height 11
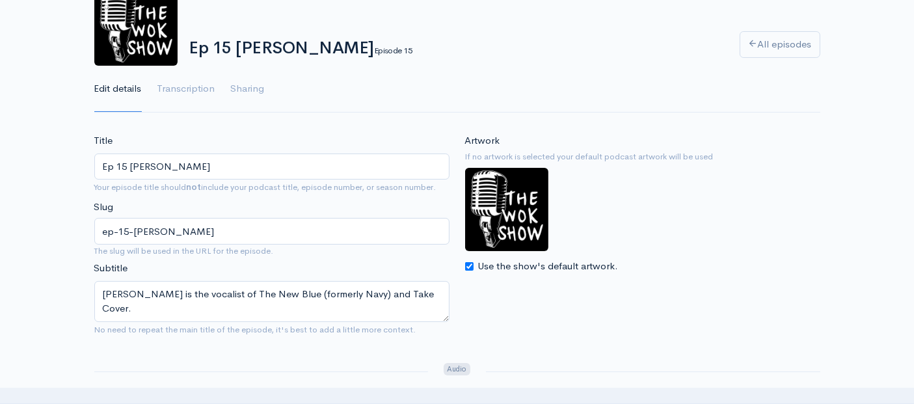
scroll to position [144, 0]
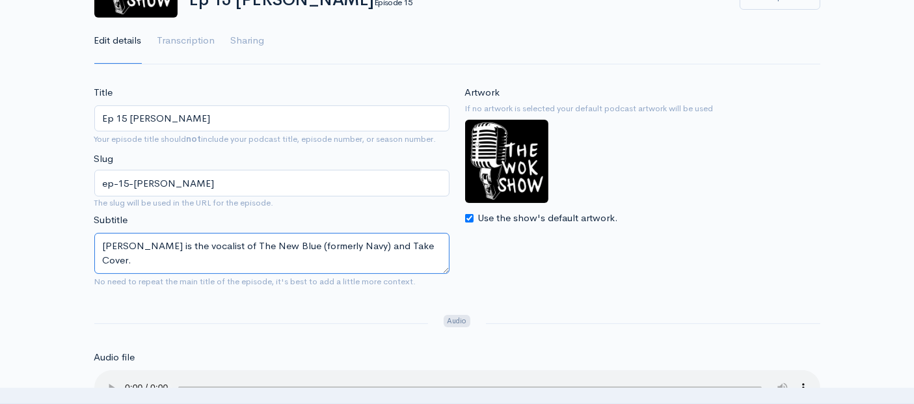
click at [399, 247] on textarea "[PERSON_NAME] is the vocalist of The New Blue (formerly Navy) and Take Cover." at bounding box center [271, 253] width 355 height 41
click at [402, 246] on textarea "[PERSON_NAME] is the vocalist of The New Blue (formerly Navy) and Take Cover." at bounding box center [271, 253] width 355 height 41
drag, startPoint x: 401, startPoint y: 244, endPoint x: 68, endPoint y: 238, distance: 332.6
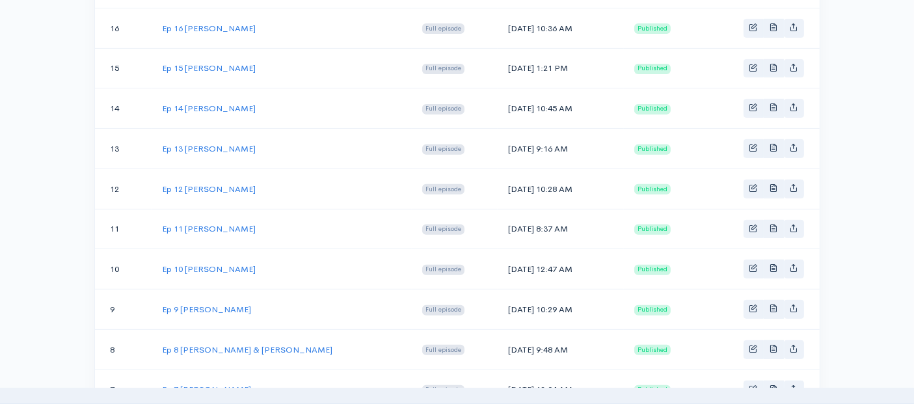
scroll to position [462, 0]
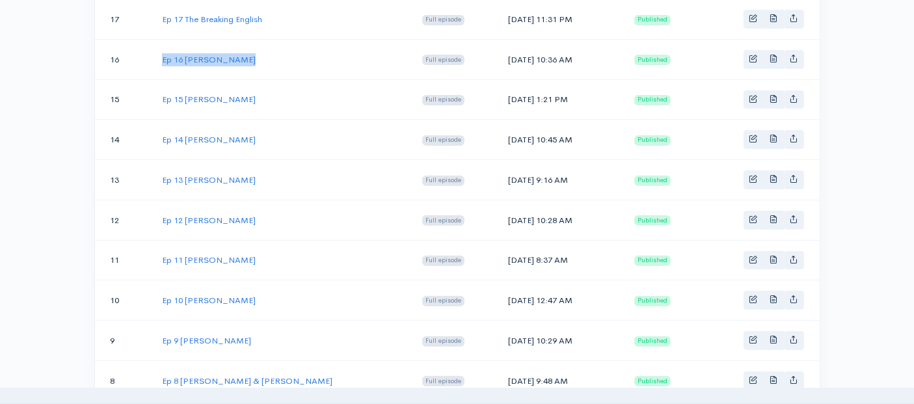
drag, startPoint x: 242, startPoint y: 55, endPoint x: 161, endPoint y: 55, distance: 81.3
click at [161, 55] on td "Ep 16 [PERSON_NAME]" at bounding box center [282, 59] width 260 height 40
drag, startPoint x: 514, startPoint y: 53, endPoint x: 453, endPoint y: 56, distance: 61.3
click at [498, 56] on td "[DATE] 10:36 AM" at bounding box center [561, 59] width 126 height 40
click at [230, 55] on link "Ep 16 [PERSON_NAME]" at bounding box center [209, 59] width 94 height 11
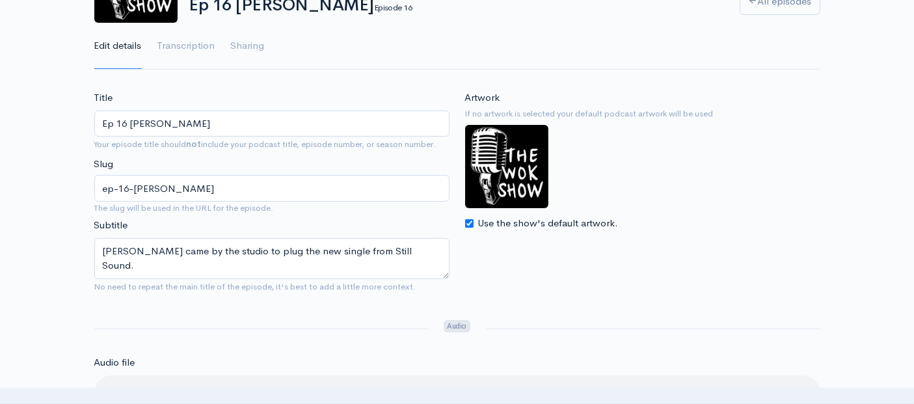
scroll to position [144, 0]
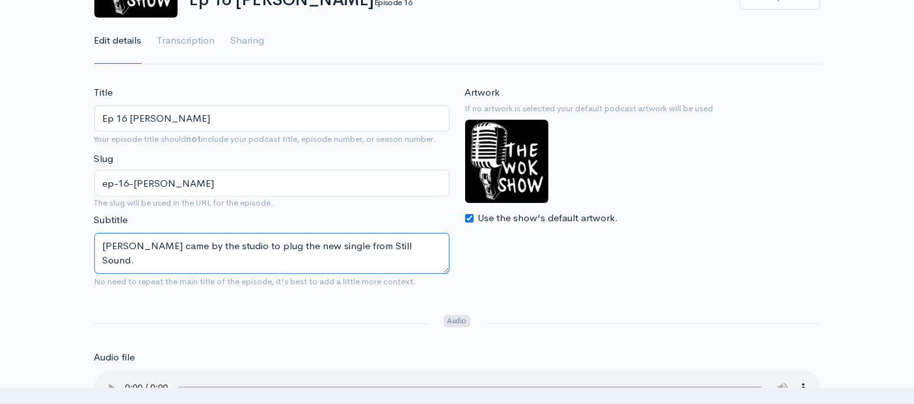
drag, startPoint x: 383, startPoint y: 242, endPoint x: 69, endPoint y: 231, distance: 314.5
